Goal: Task Accomplishment & Management: Complete application form

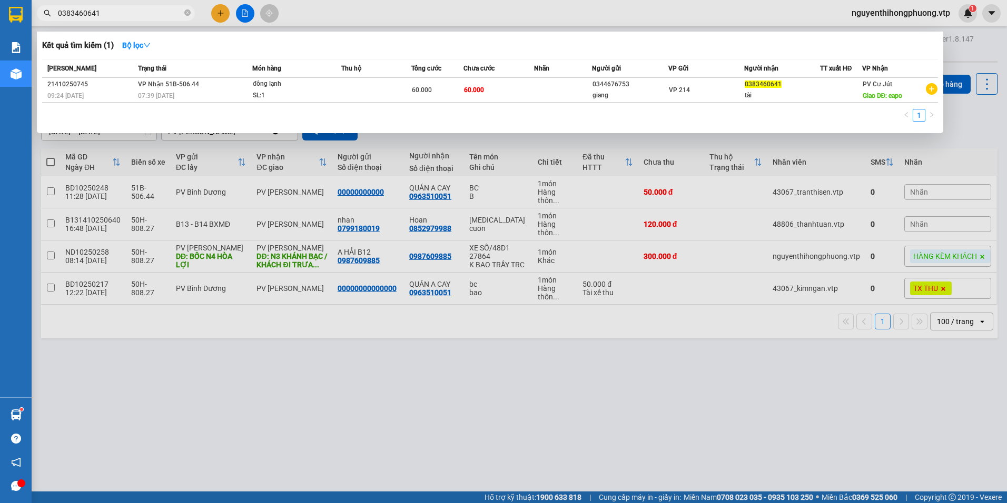
click at [113, 11] on input "0383460641" at bounding box center [120, 13] width 124 height 12
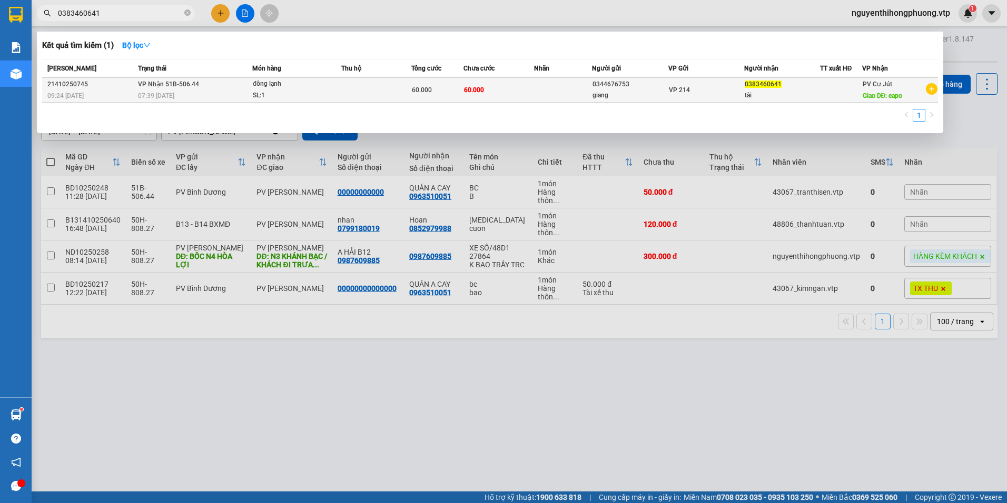
click at [709, 93] on div "VP 214" at bounding box center [706, 90] width 75 height 12
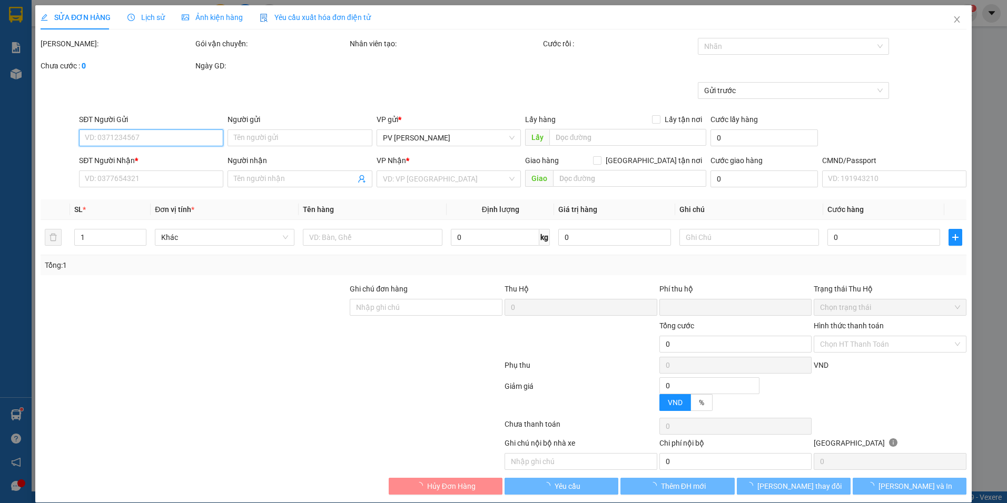
type input "3.000"
type input "0344676753"
type input "giang"
type input "0383460641"
type input "tài"
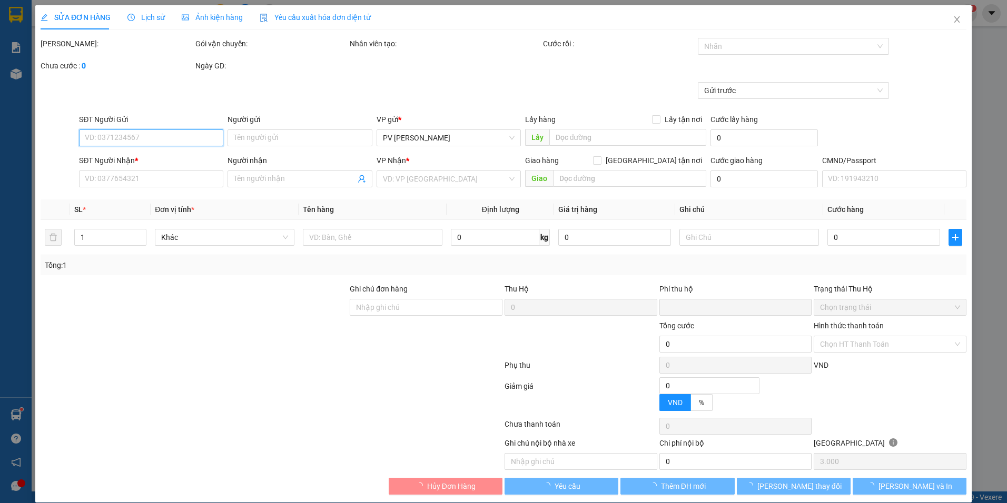
type input "eapo"
type input "0"
type input "60.000"
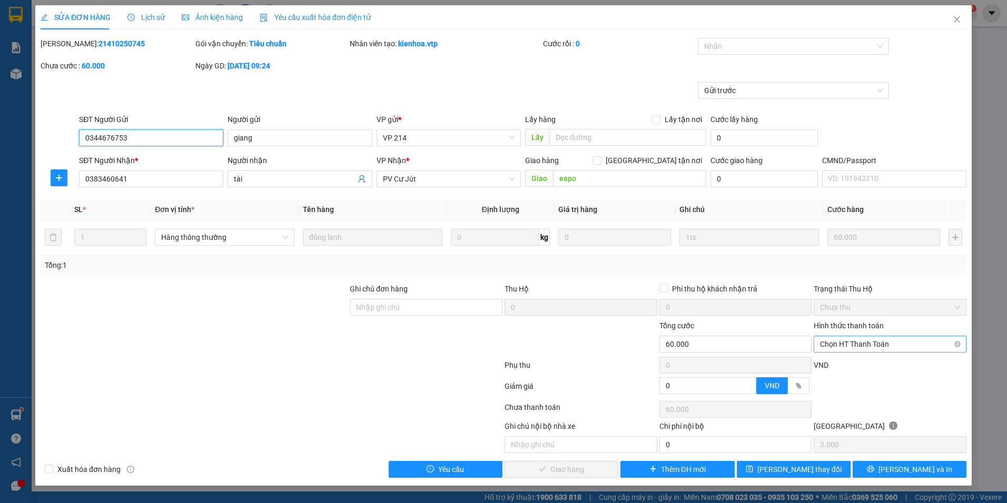
click at [874, 347] on span "Chọn HT Thanh Toán" at bounding box center [890, 344] width 140 height 16
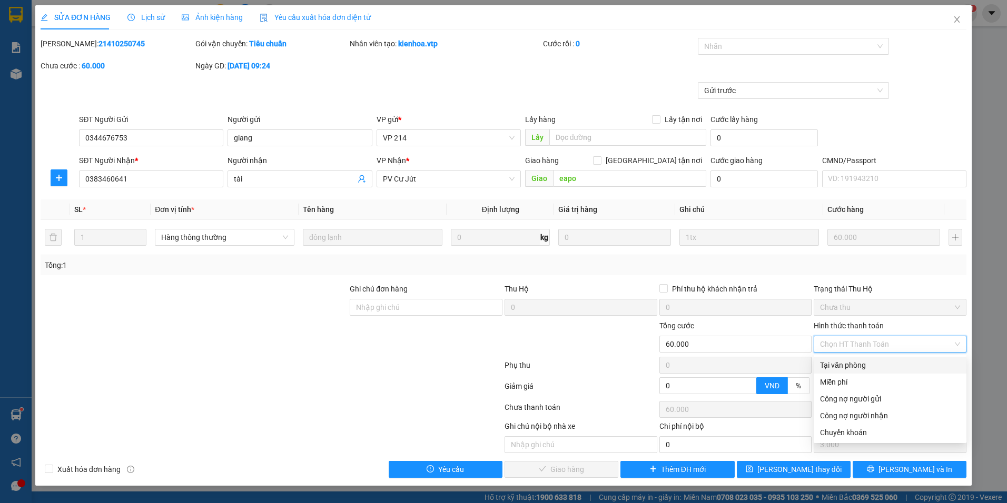
click at [852, 368] on div "Tại văn phòng" at bounding box center [890, 366] width 140 height 12
type input "0"
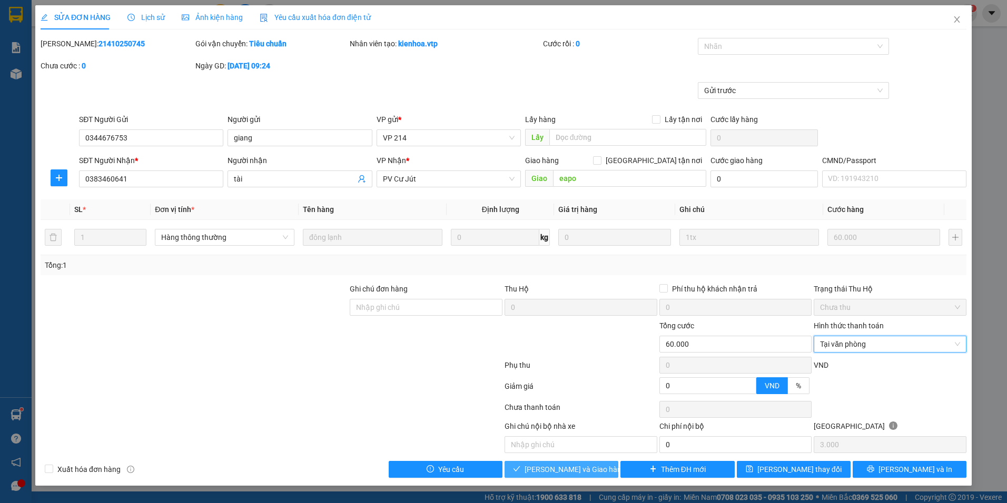
click at [554, 469] on span "[PERSON_NAME] và Giao hàng" at bounding box center [574, 470] width 101 height 12
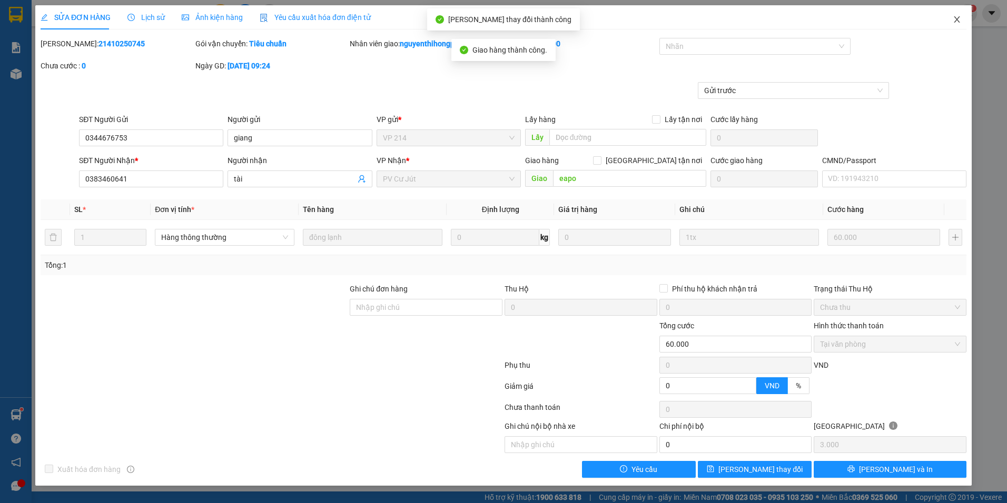
click at [957, 23] on icon "close" at bounding box center [956, 19] width 8 height 8
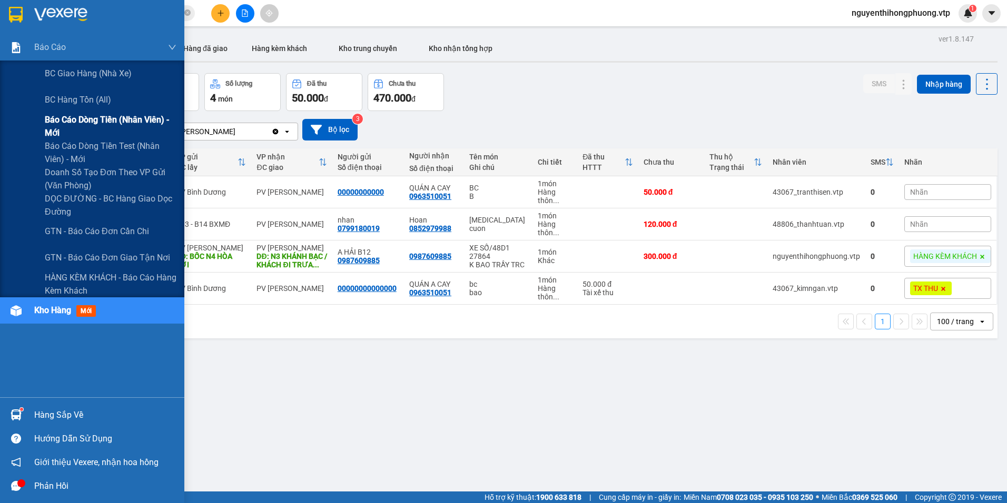
click at [60, 120] on span "Báo cáo dòng tiền (nhân viên) - mới" at bounding box center [111, 126] width 132 height 26
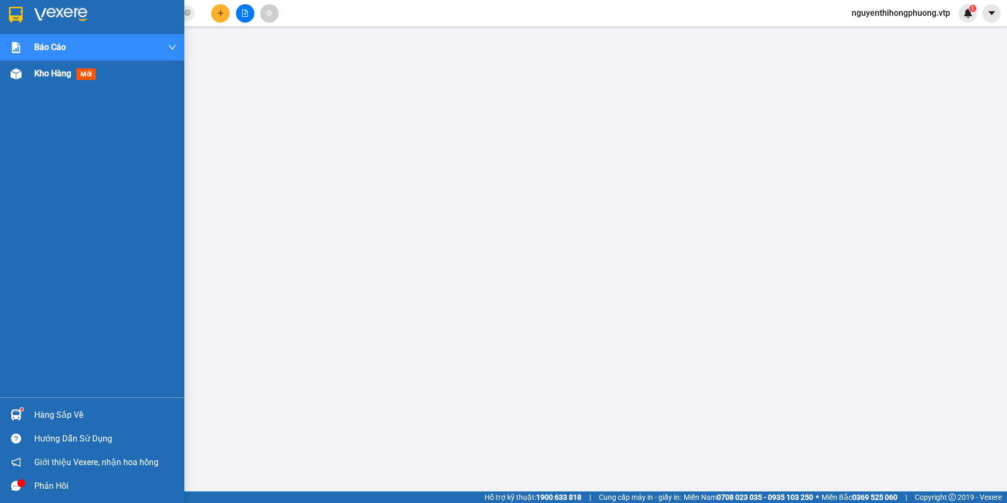
click at [54, 71] on span "Kho hàng" at bounding box center [52, 73] width 37 height 10
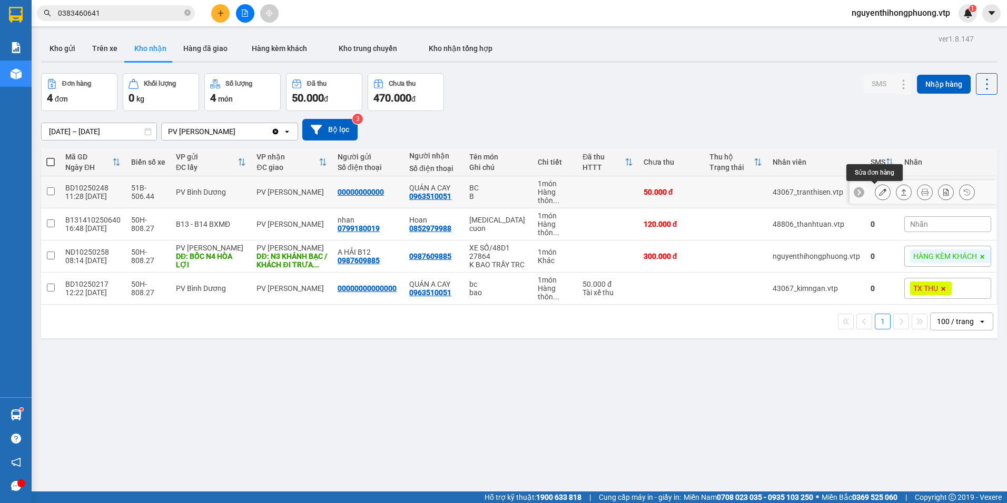
click at [879, 190] on icon at bounding box center [882, 191] width 7 height 7
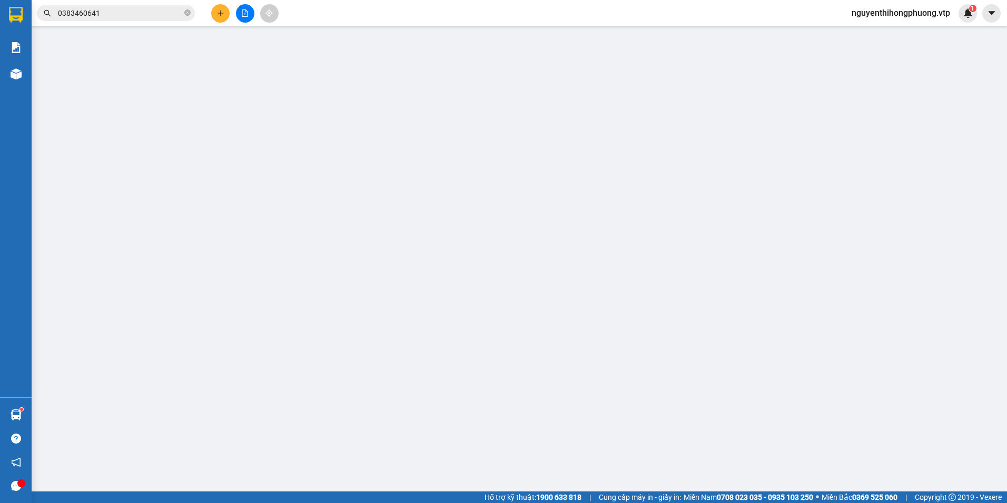
type input "00000000000"
type input "0963510051"
type input "QUÁN A CAY"
type input "0"
type input "50.000"
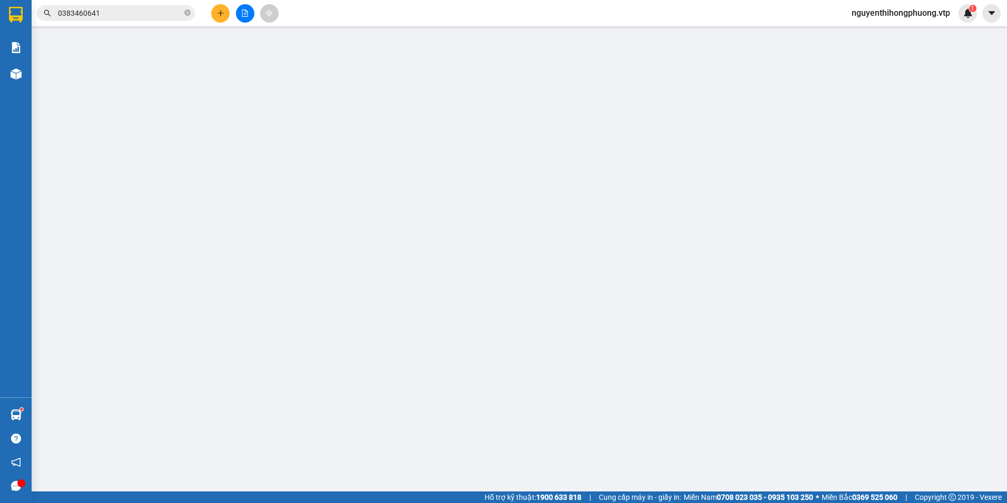
type input "50.000"
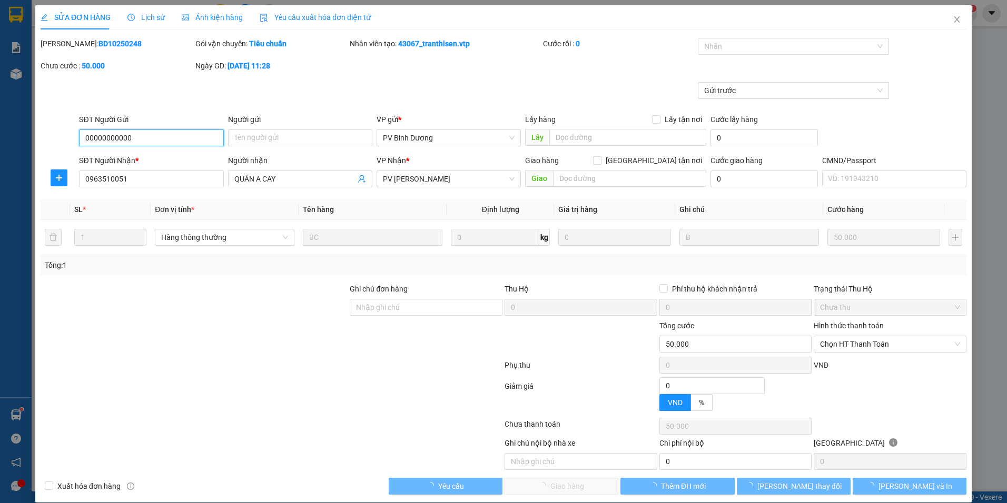
type input "2.500"
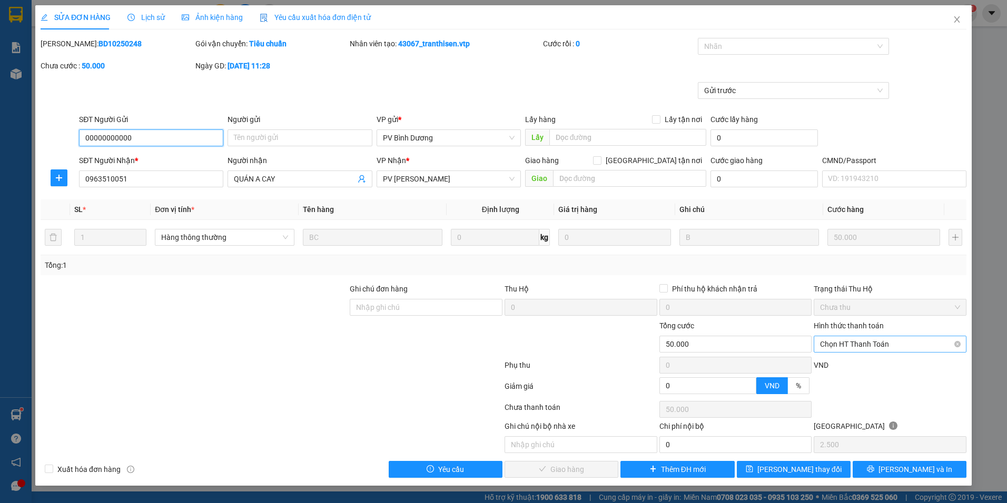
click at [878, 349] on span "Chọn HT Thanh Toán" at bounding box center [890, 344] width 140 height 16
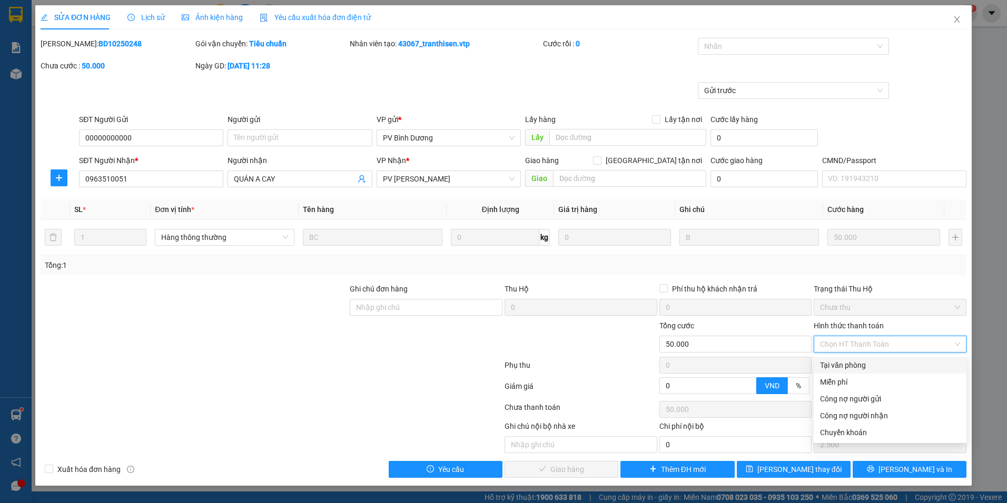
click at [844, 365] on div "Tại văn phòng" at bounding box center [890, 366] width 140 height 12
type input "0"
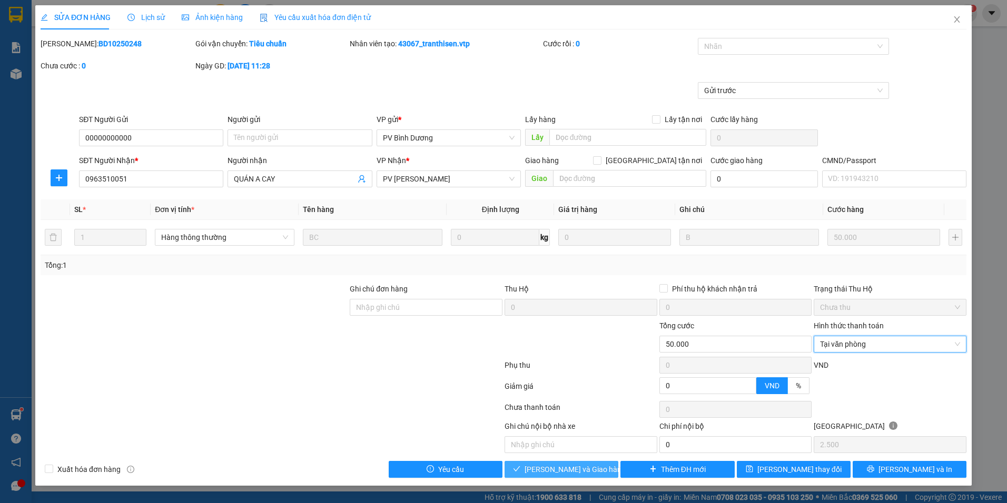
click at [556, 468] on span "[PERSON_NAME] và Giao hàng" at bounding box center [574, 470] width 101 height 12
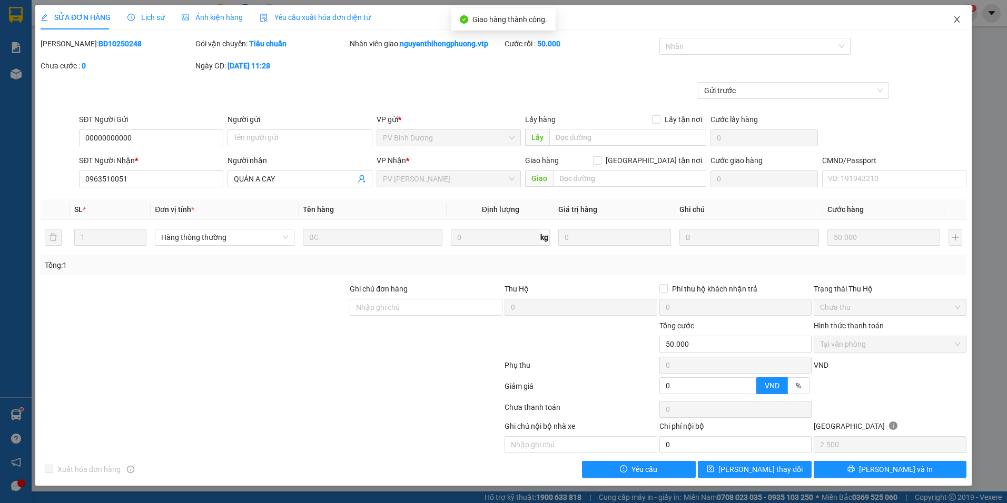
click at [953, 19] on icon "close" at bounding box center [956, 19] width 8 height 8
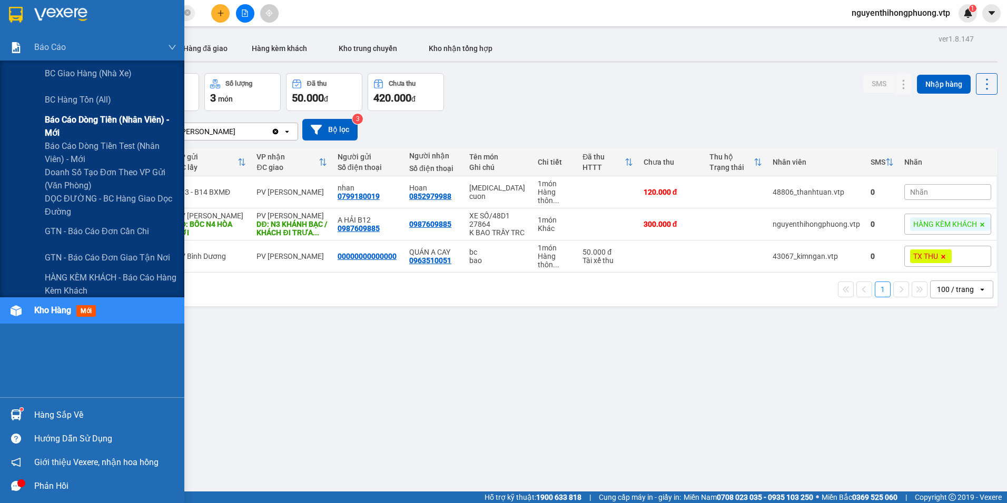
click at [69, 118] on span "Báo cáo dòng tiền (nhân viên) - mới" at bounding box center [111, 126] width 132 height 26
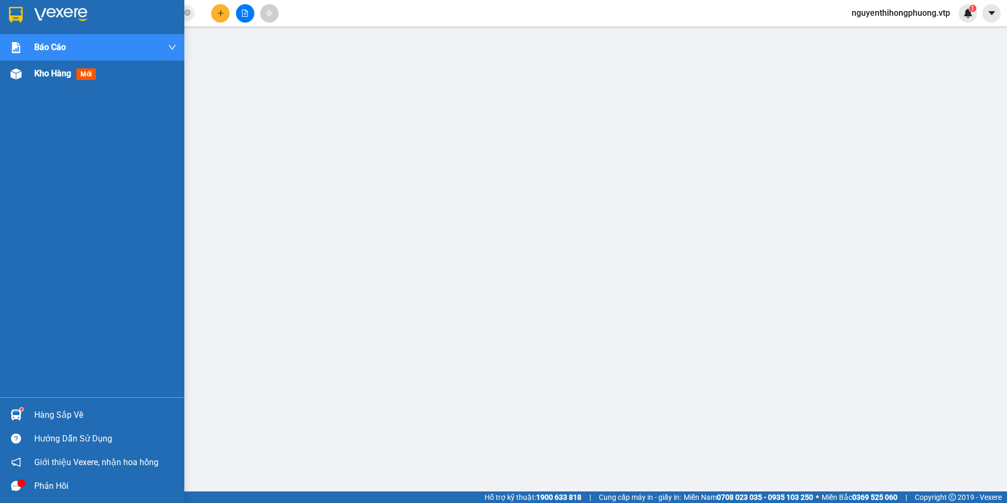
click at [57, 76] on span "Kho hàng" at bounding box center [52, 73] width 37 height 10
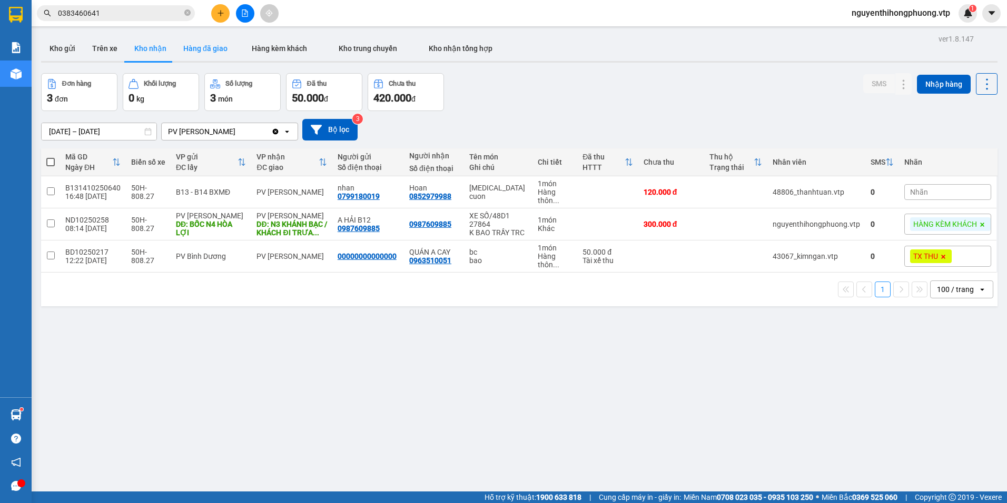
click at [197, 47] on button "Hàng đã giao" at bounding box center [205, 48] width 61 height 25
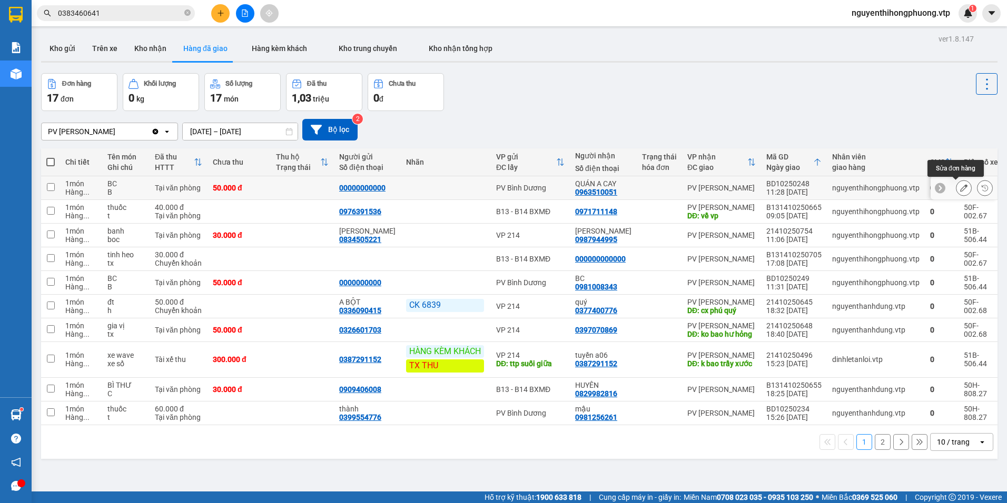
click at [956, 186] on button at bounding box center [963, 188] width 15 height 18
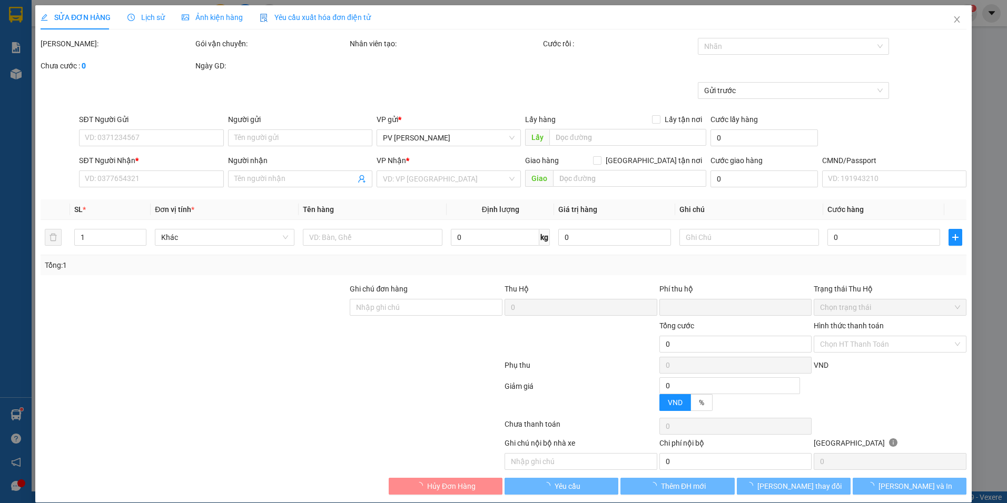
type input "2.500"
type input "00000000000"
type input "0963510051"
type input "QUÁN A CAY"
type input "0"
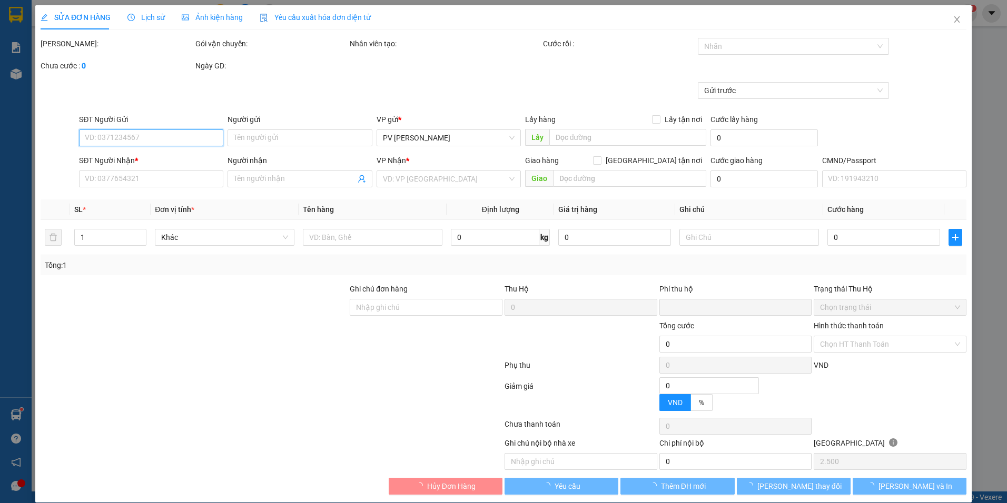
type input "50.000"
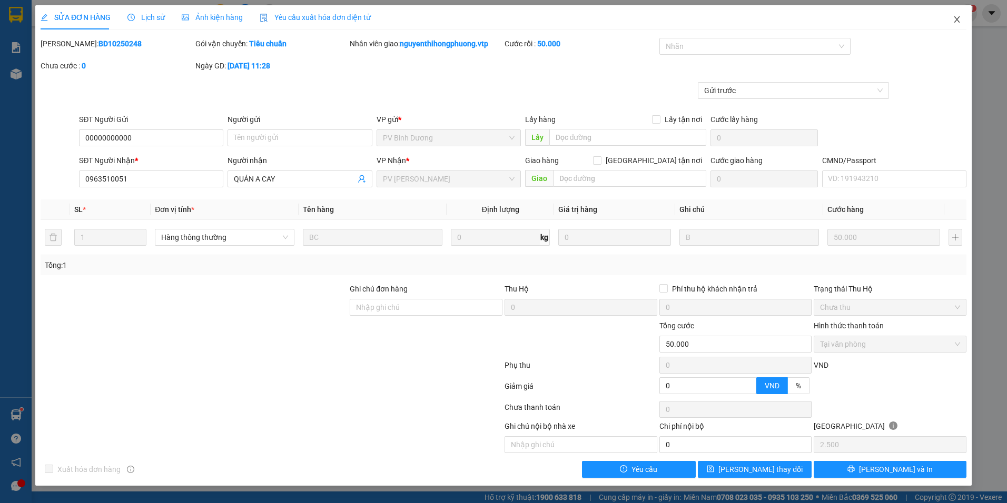
click at [958, 16] on icon "close" at bounding box center [956, 19] width 8 height 8
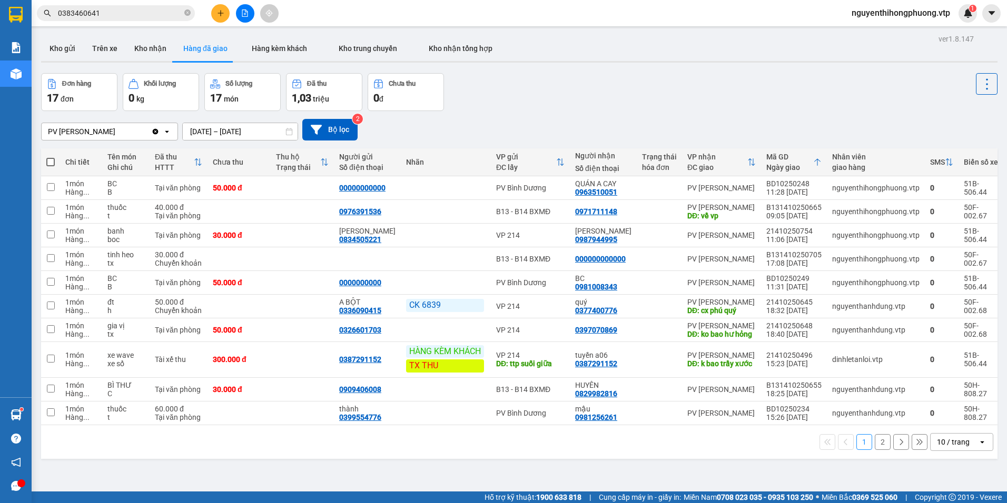
click at [980, 444] on icon at bounding box center [982, 443] width 4 height 2
click at [953, 425] on span "100 / trang" at bounding box center [949, 428] width 38 height 11
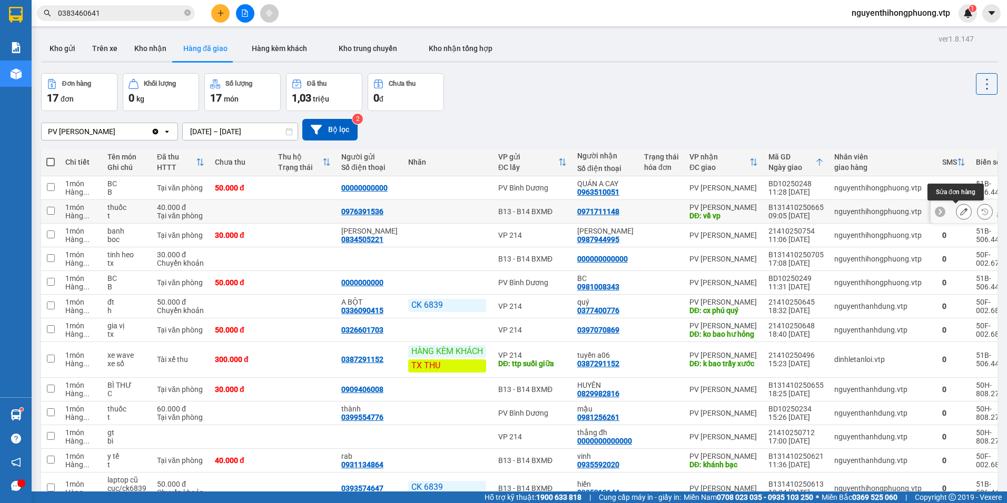
click at [960, 214] on icon at bounding box center [963, 211] width 7 height 7
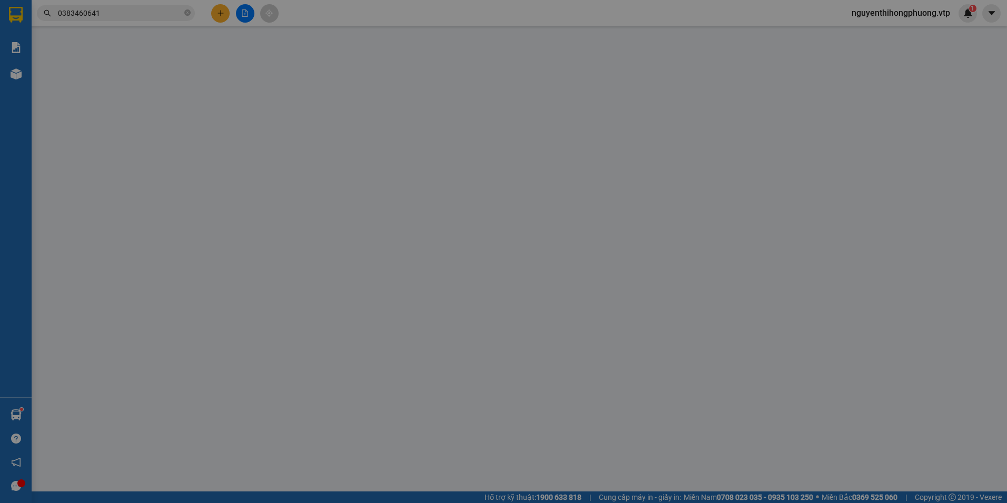
type input "0976391536"
type input "0971711148"
type input "về vp"
type input "0"
type input "40.000"
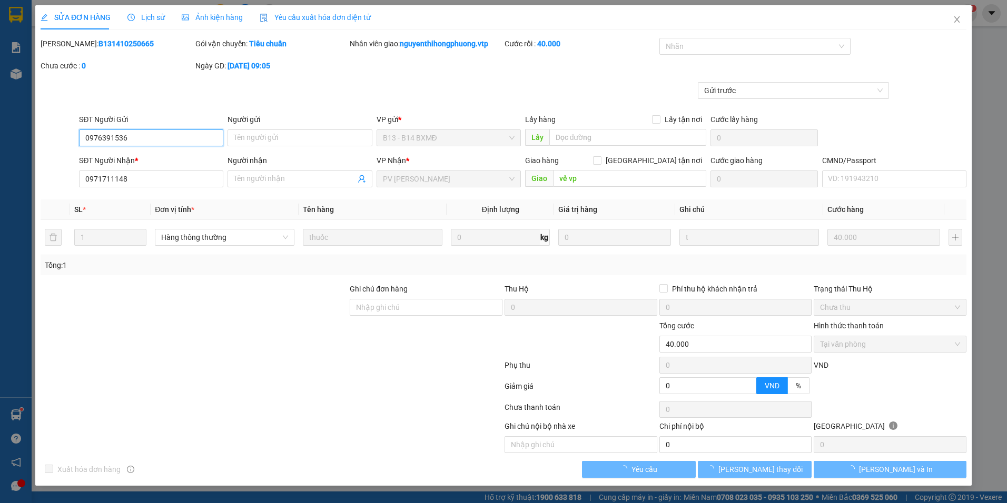
type input "2.000"
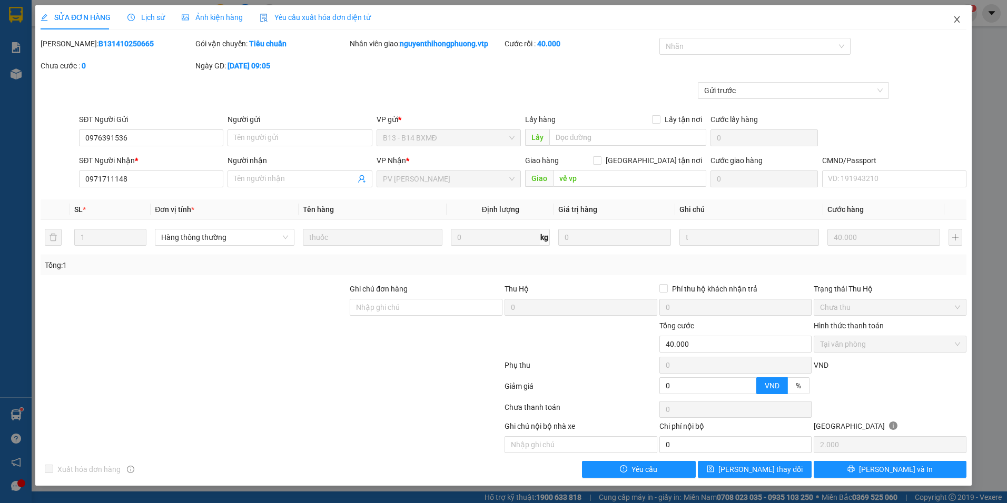
click at [956, 19] on icon "close" at bounding box center [956, 19] width 8 height 8
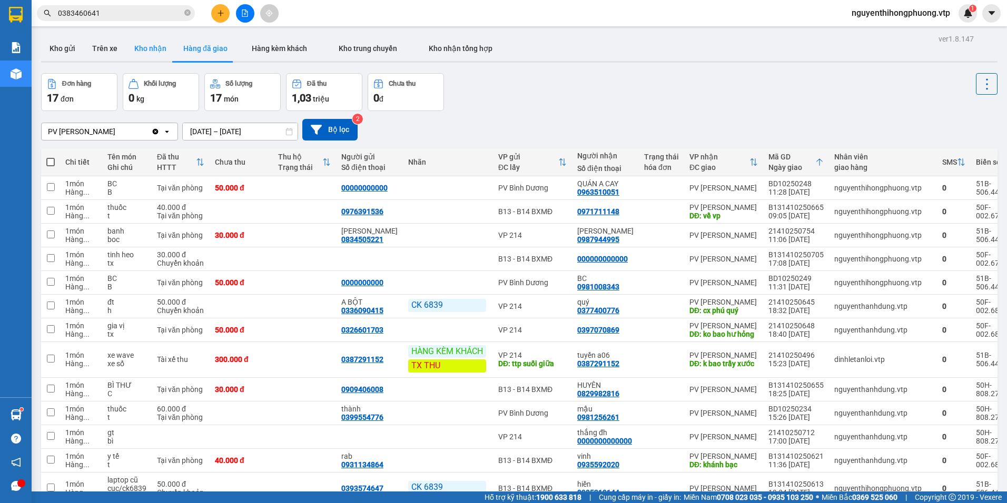
click at [136, 47] on button "Kho nhận" at bounding box center [150, 48] width 49 height 25
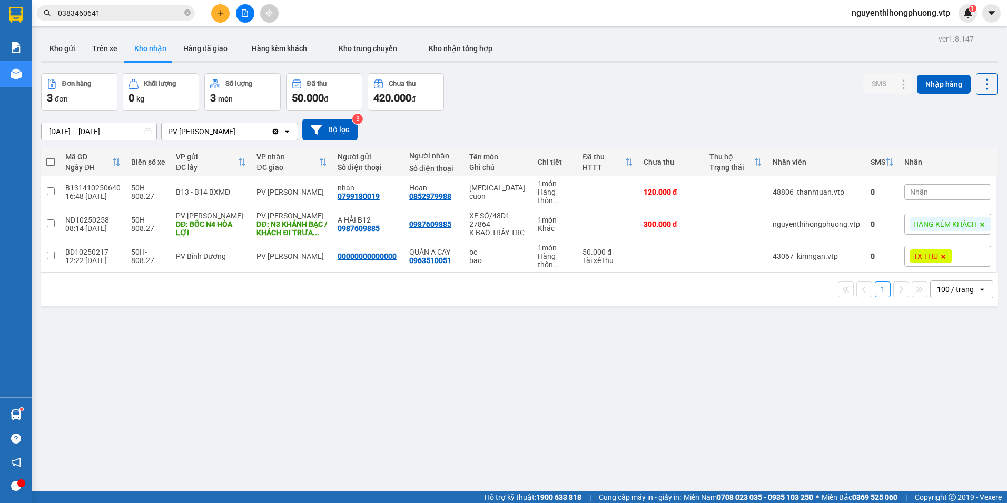
click at [120, 17] on input "0383460641" at bounding box center [120, 13] width 124 height 12
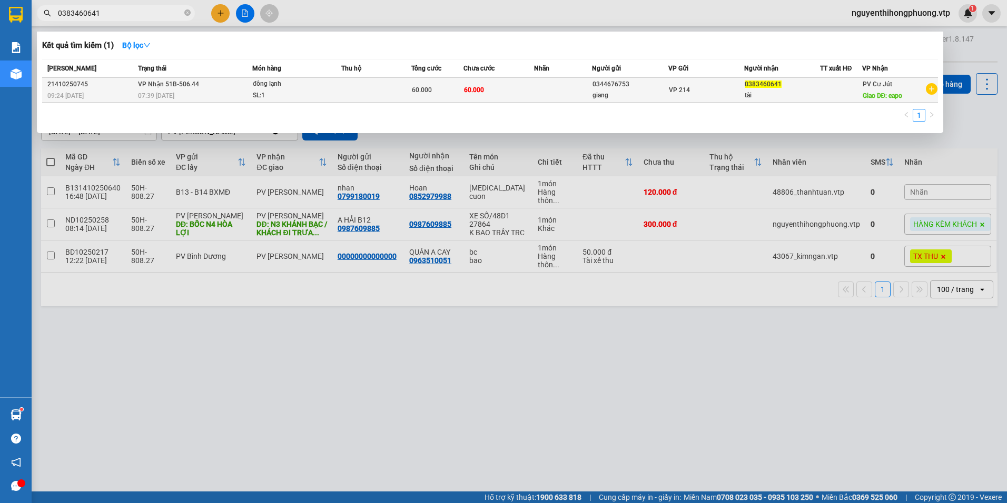
click at [804, 95] on div "tài" at bounding box center [781, 95] width 75 height 11
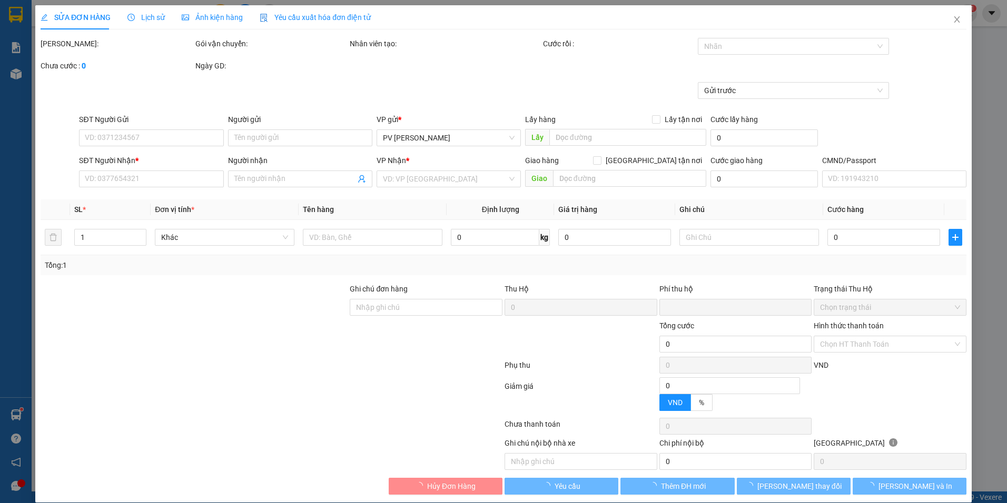
type input "0344676753"
type input "giang"
type input "0383460641"
type input "tài"
type input "eapo"
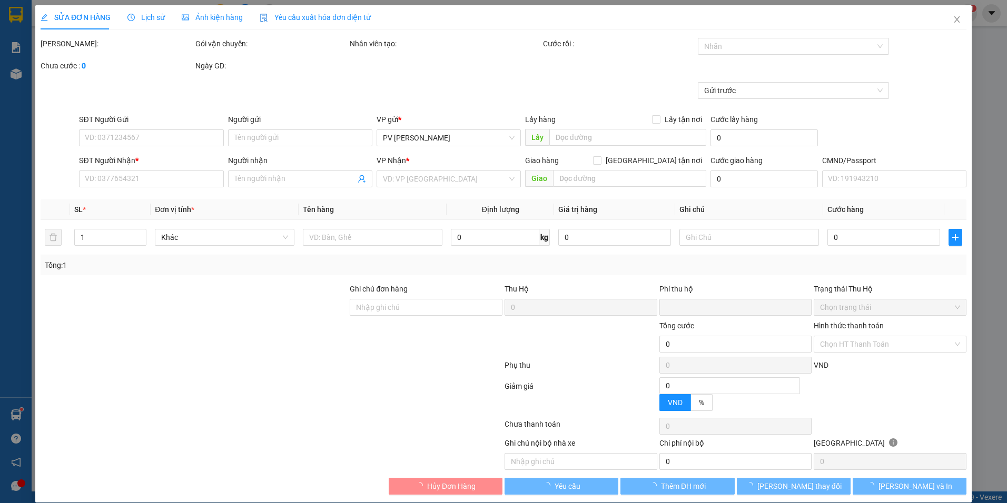
type input "0"
type input "60.000"
type input "3.000"
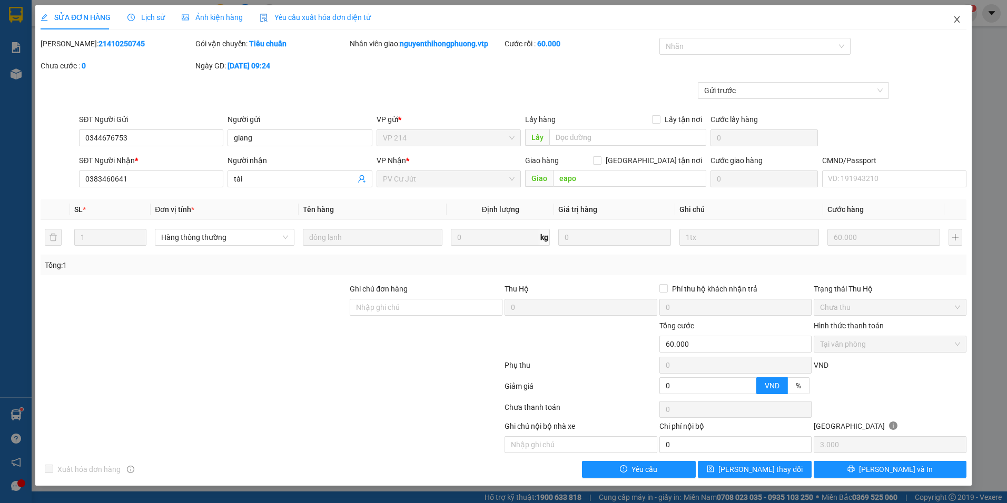
click at [955, 19] on icon "close" at bounding box center [956, 19] width 8 height 8
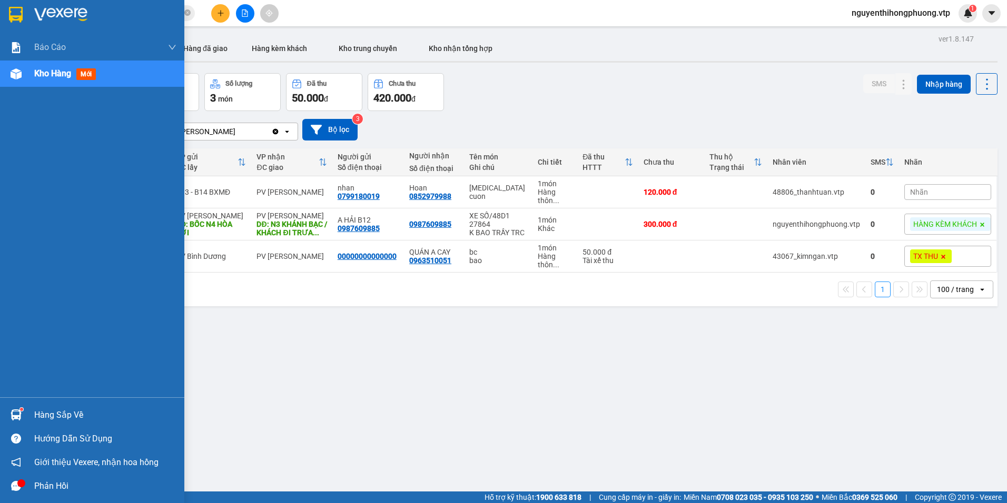
click at [19, 9] on img at bounding box center [16, 15] width 14 height 16
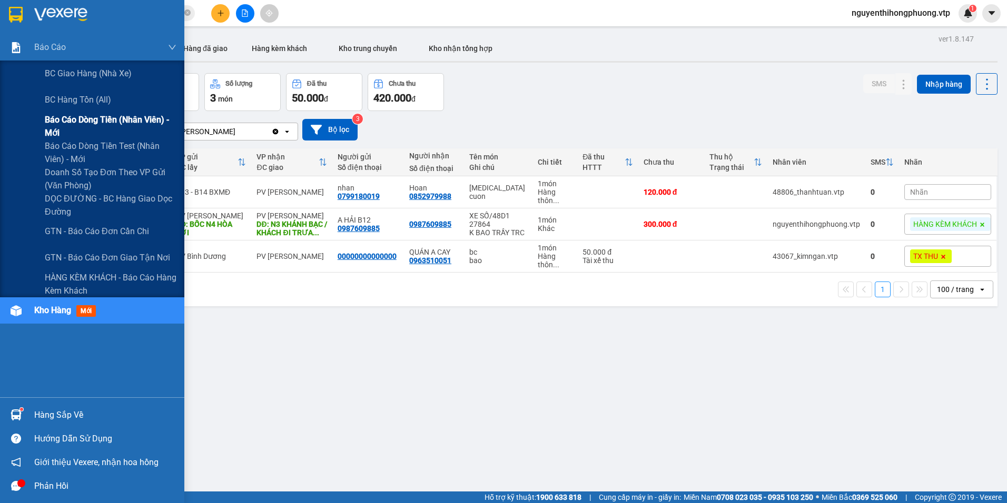
click at [68, 121] on span "Báo cáo dòng tiền (nhân viên) - mới" at bounding box center [111, 126] width 132 height 26
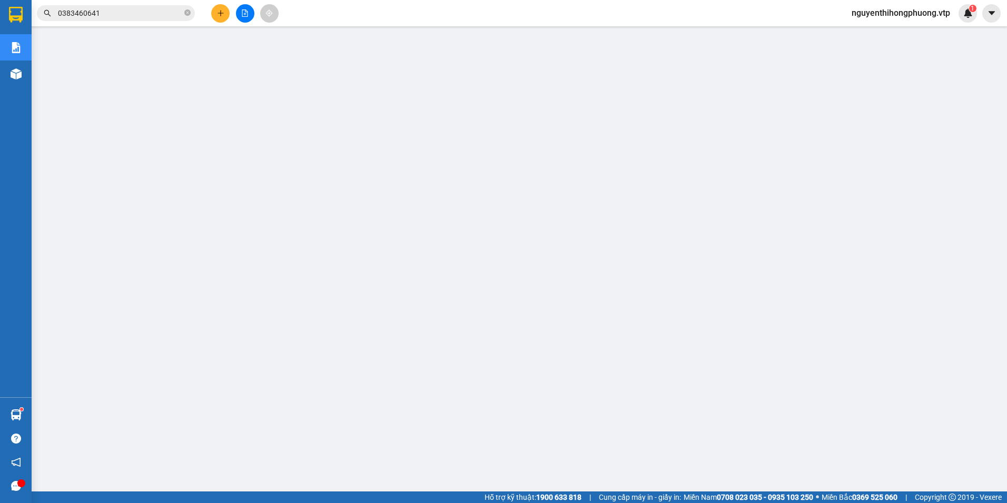
click at [120, 12] on input "0383460641" at bounding box center [120, 13] width 124 height 12
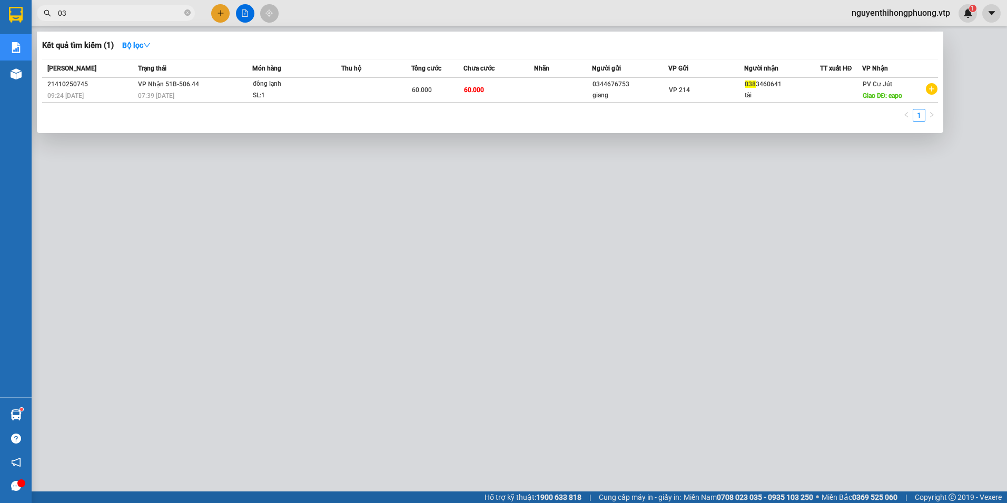
type input "0"
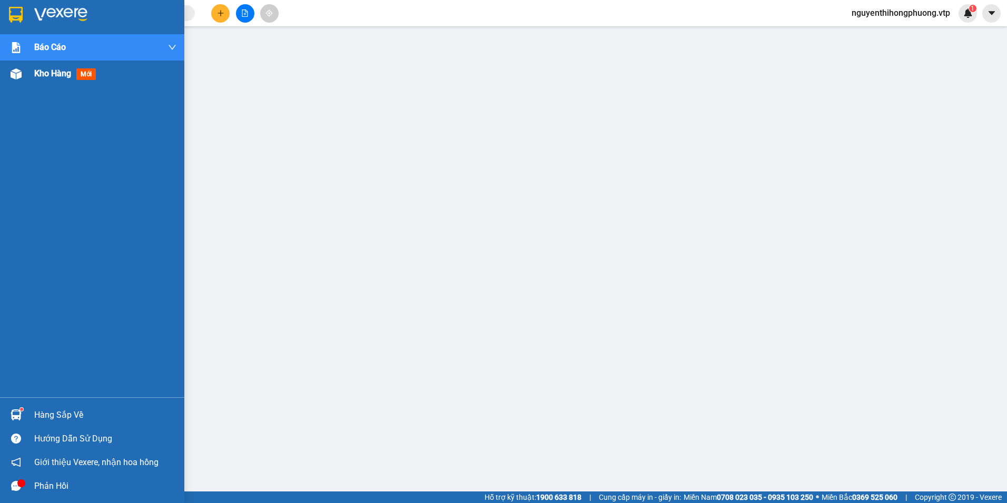
click at [51, 74] on span "Kho hàng" at bounding box center [52, 73] width 37 height 10
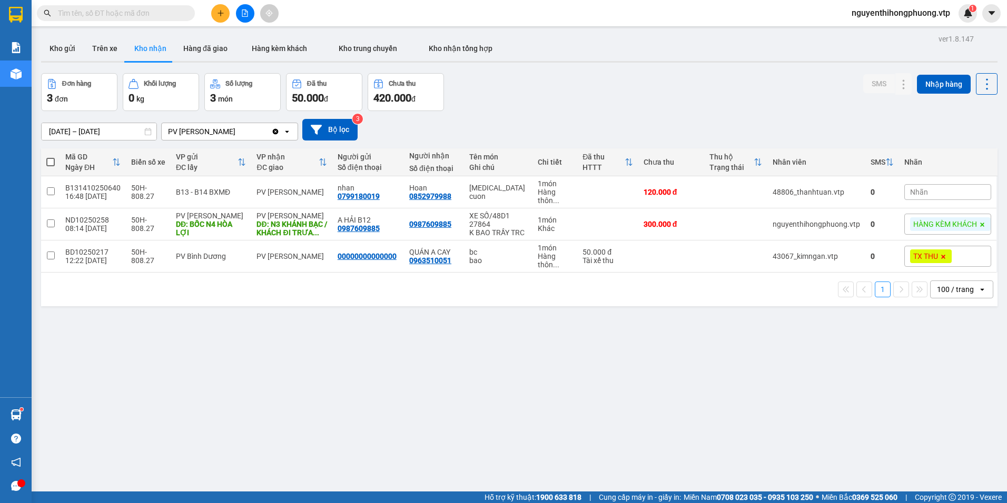
click at [114, 16] on input "text" at bounding box center [120, 13] width 124 height 12
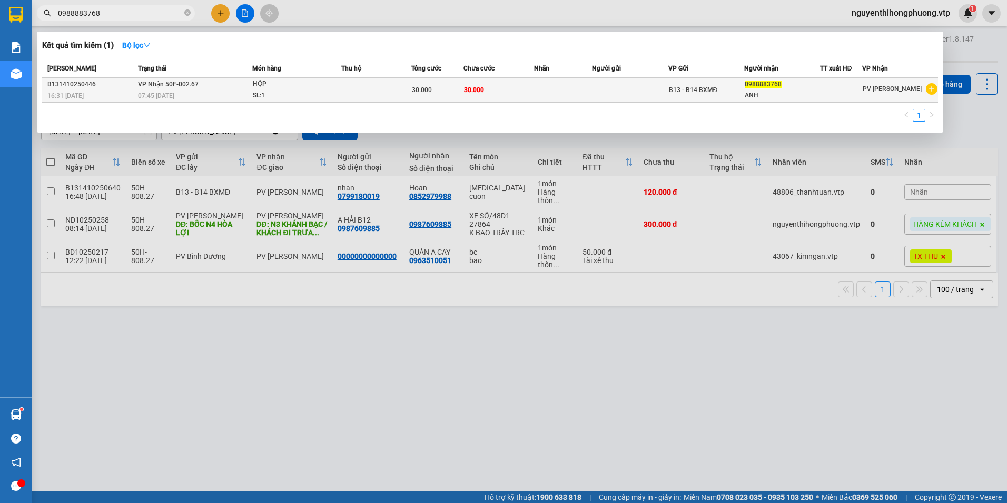
type input "0988883768"
click at [798, 92] on div "ANH" at bounding box center [781, 95] width 75 height 11
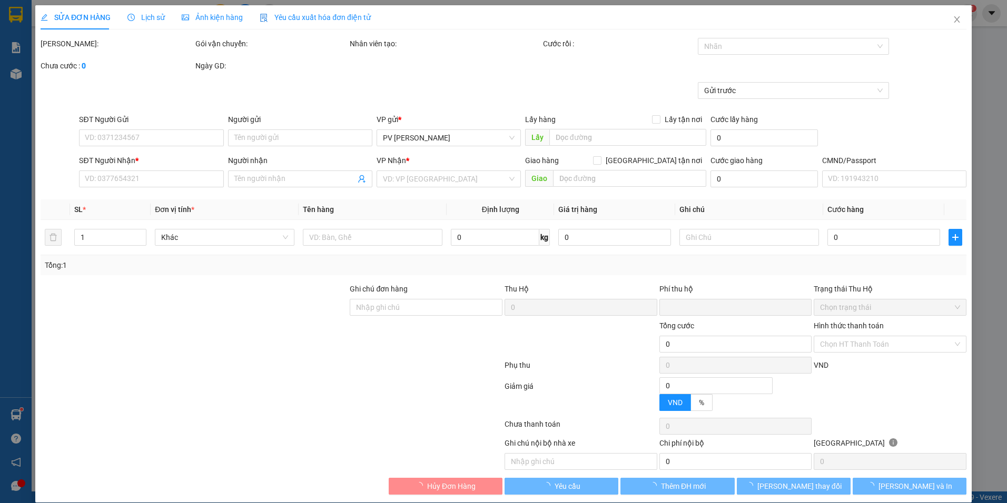
type input "0988883768"
type input "ANH"
type input "0"
type input "30.000"
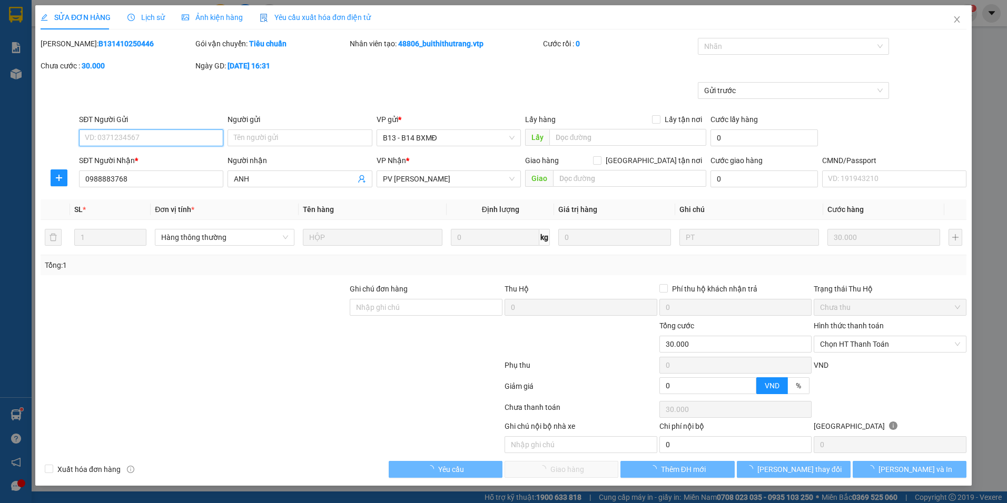
type input "1.500"
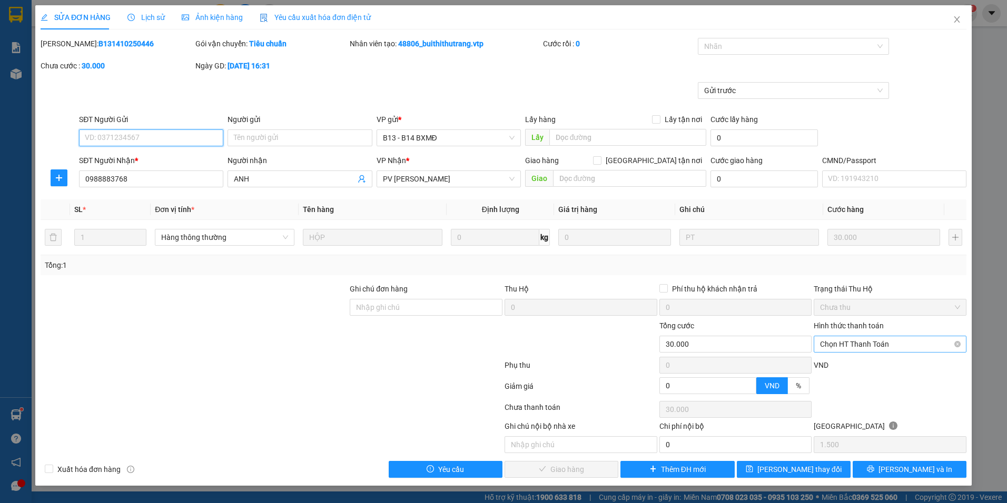
click at [895, 349] on span "Chọn HT Thanh Toán" at bounding box center [890, 344] width 140 height 16
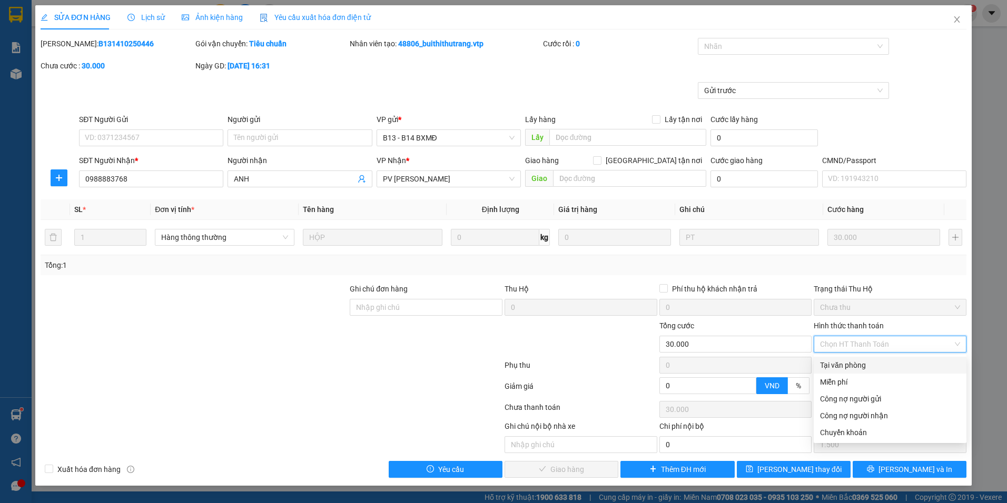
click at [862, 365] on div "Tại văn phòng" at bounding box center [890, 366] width 140 height 12
type input "0"
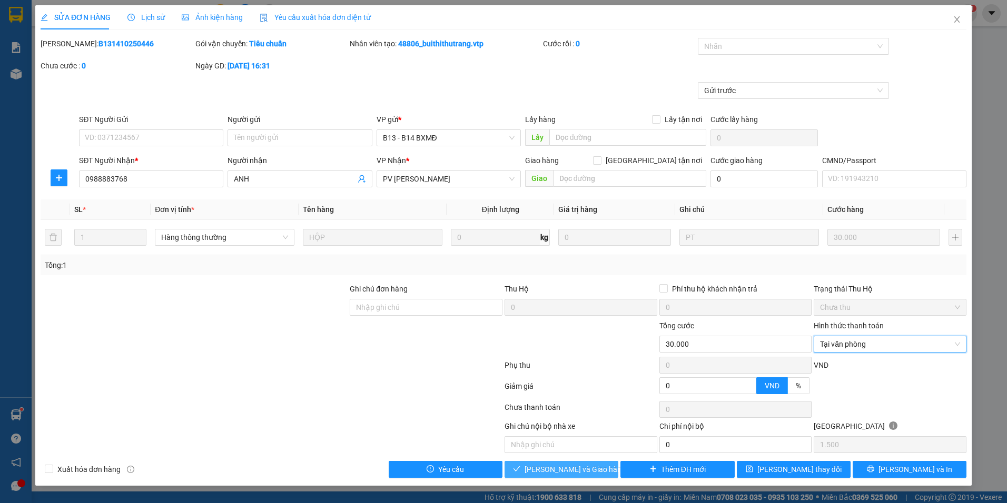
click at [566, 471] on span "[PERSON_NAME] và Giao hàng" at bounding box center [574, 470] width 101 height 12
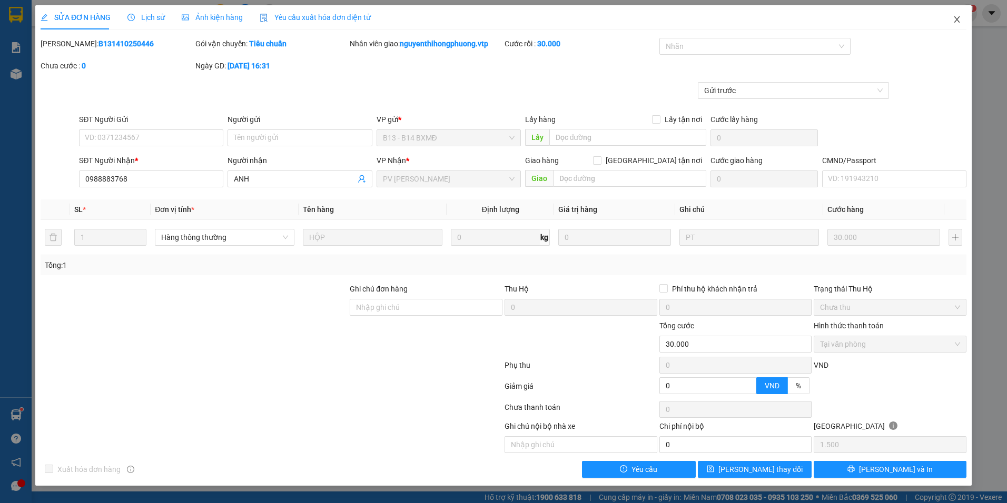
click at [957, 18] on icon "close" at bounding box center [956, 19] width 8 height 8
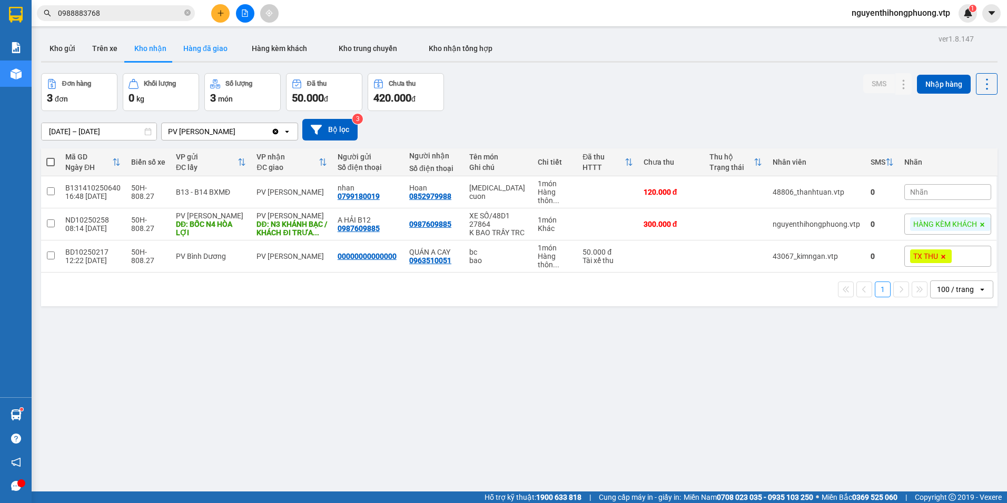
click at [204, 47] on button "Hàng đã giao" at bounding box center [205, 48] width 61 height 25
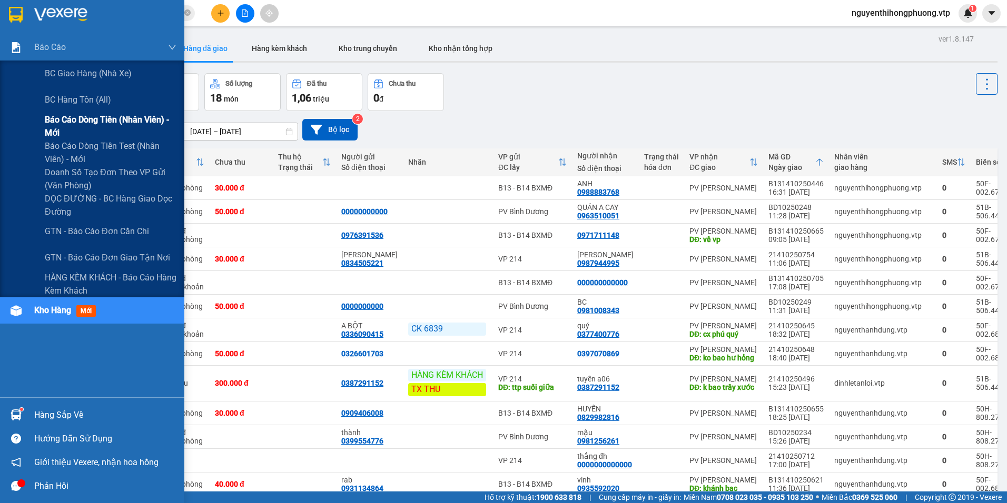
click at [68, 118] on span "Báo cáo dòng tiền (nhân viên) - mới" at bounding box center [111, 126] width 132 height 26
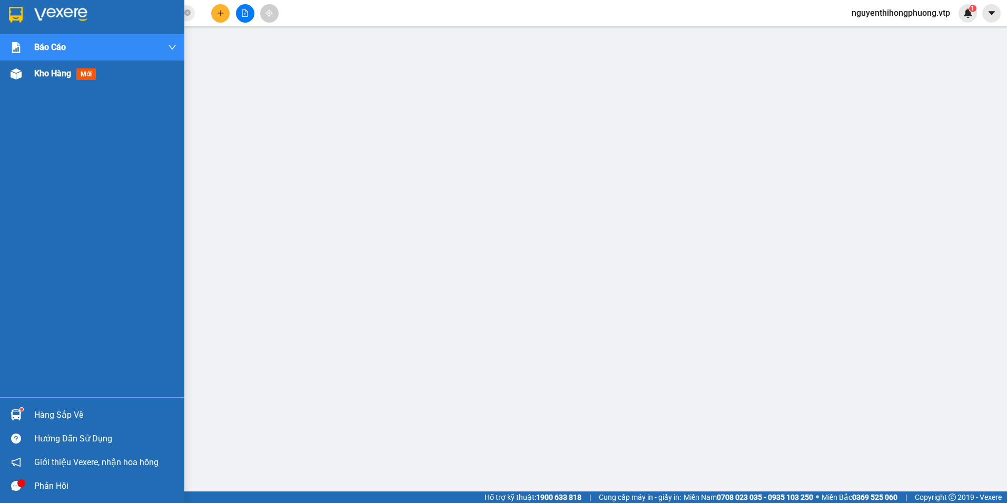
click at [59, 72] on span "Kho hàng" at bounding box center [52, 73] width 37 height 10
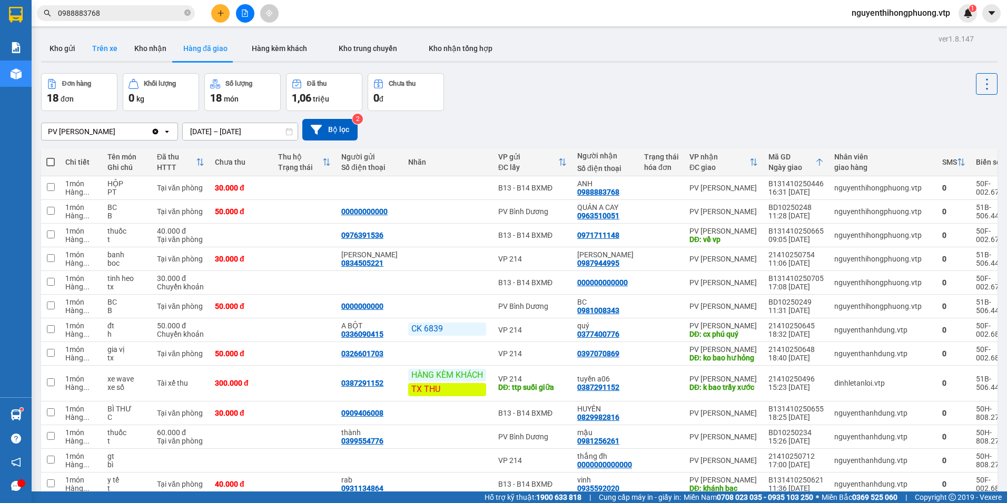
click at [110, 43] on button "Trên xe" at bounding box center [105, 48] width 42 height 25
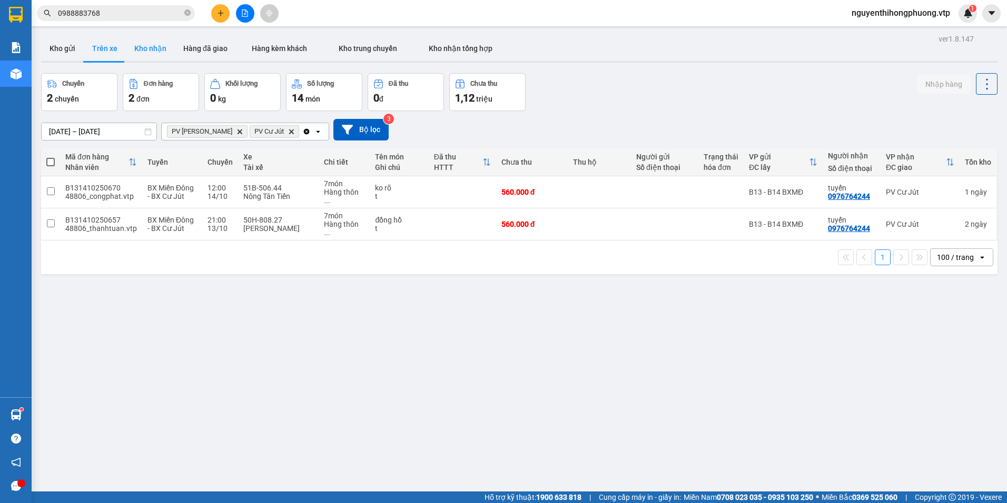
click at [146, 55] on button "Kho nhận" at bounding box center [150, 48] width 49 height 25
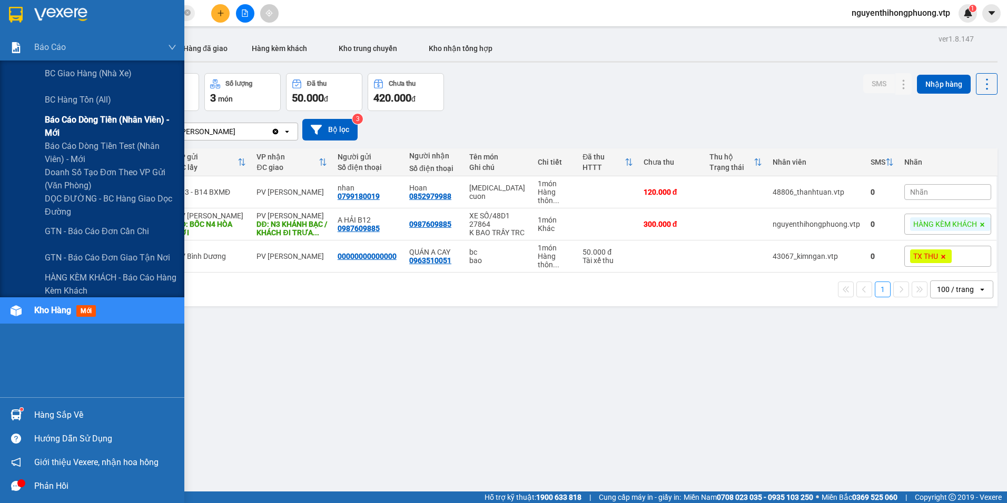
click at [74, 117] on span "Báo cáo dòng tiền (nhân viên) - mới" at bounding box center [111, 126] width 132 height 26
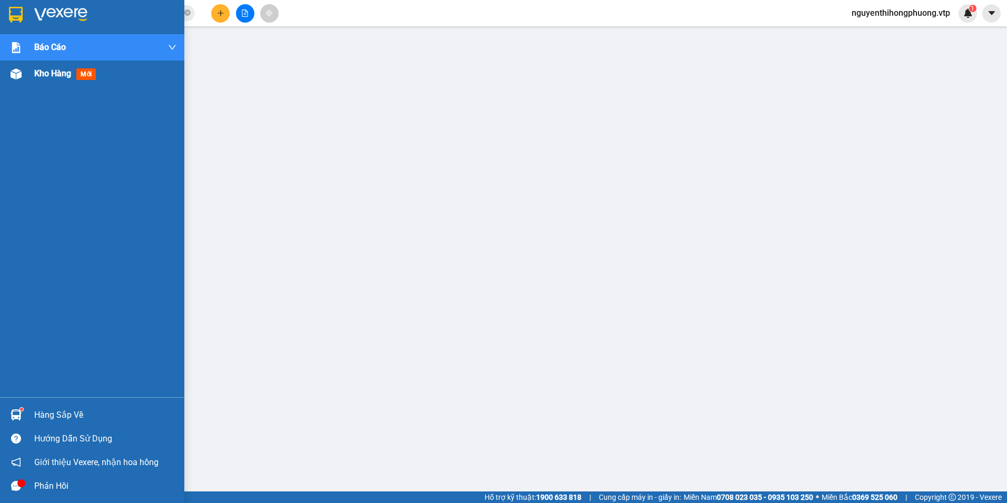
click at [55, 76] on span "Kho hàng" at bounding box center [52, 73] width 37 height 10
